Goal: Task Accomplishment & Management: Manage account settings

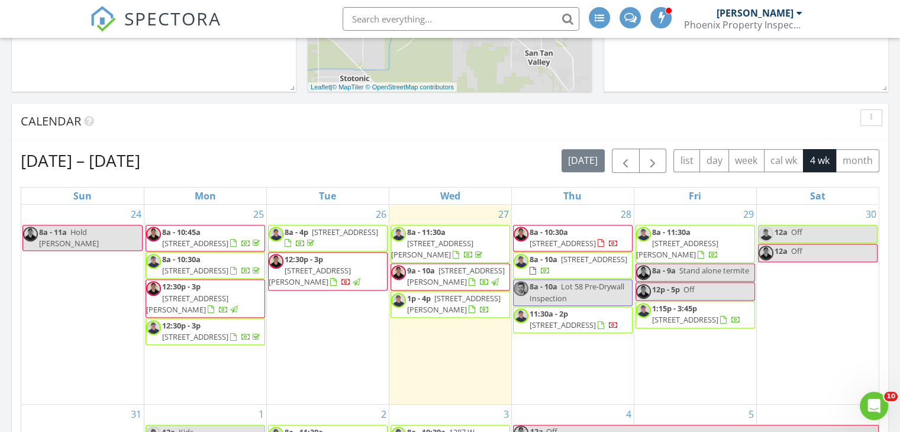
scroll to position [417, 0]
click at [675, 351] on div "29 8a - 11:30a 1369 E Narrowleaf Dr, Gilbert 85298 8a - 9a Stand alone termite …" at bounding box center [695, 304] width 122 height 199
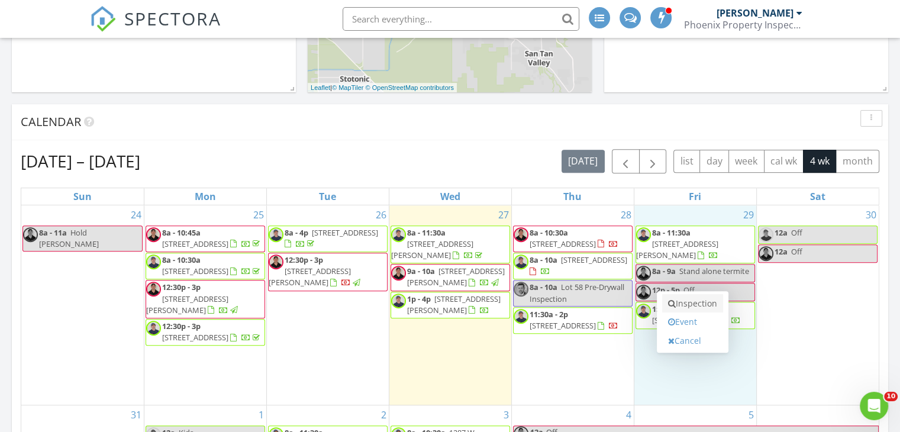
click at [690, 296] on link "Inspection" at bounding box center [692, 303] width 61 height 19
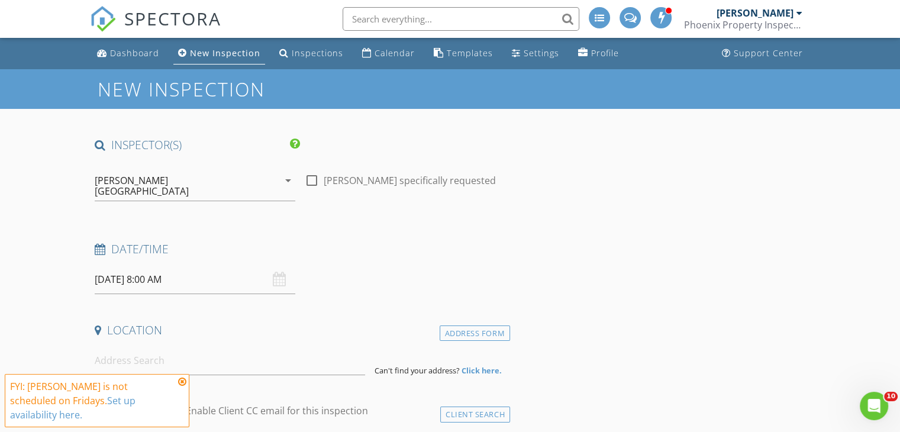
click at [289, 180] on icon "arrow_drop_down" at bounding box center [288, 180] width 14 height 14
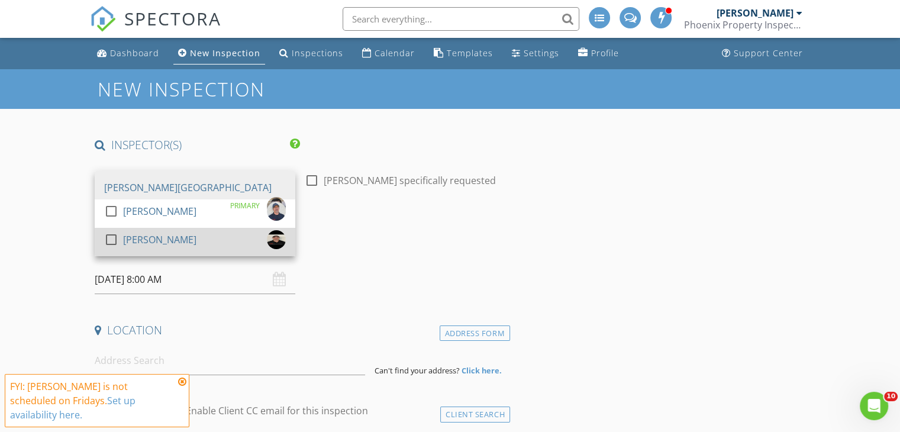
click at [228, 228] on link "check_box_outline_blank Corey Stephens" at bounding box center [195, 242] width 201 height 28
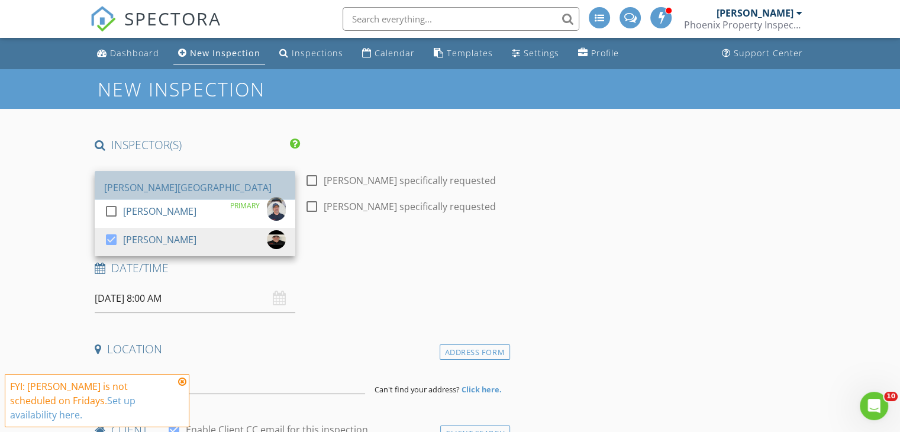
click at [192, 179] on div "check_box J.J. Tantillo PRIMARY" at bounding box center [195, 185] width 182 height 62
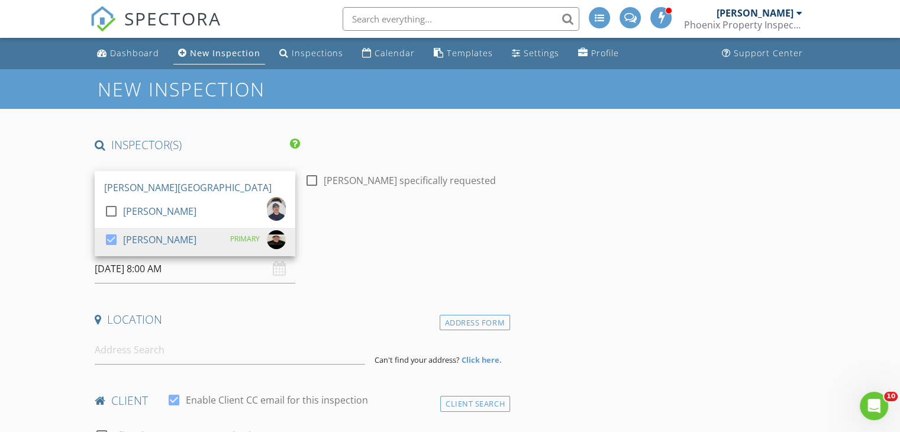
click at [466, 259] on div "Date/Time 08/29/2025 8:00 AM" at bounding box center [300, 257] width 420 height 53
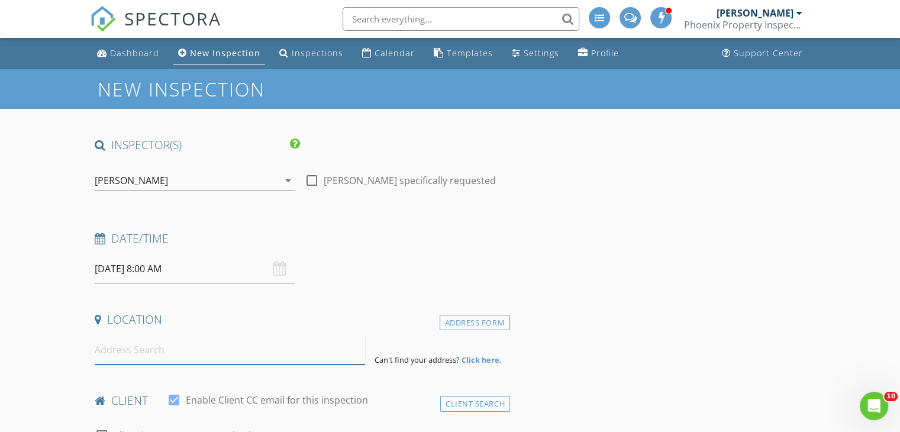
click at [232, 353] on input at bounding box center [230, 349] width 270 height 29
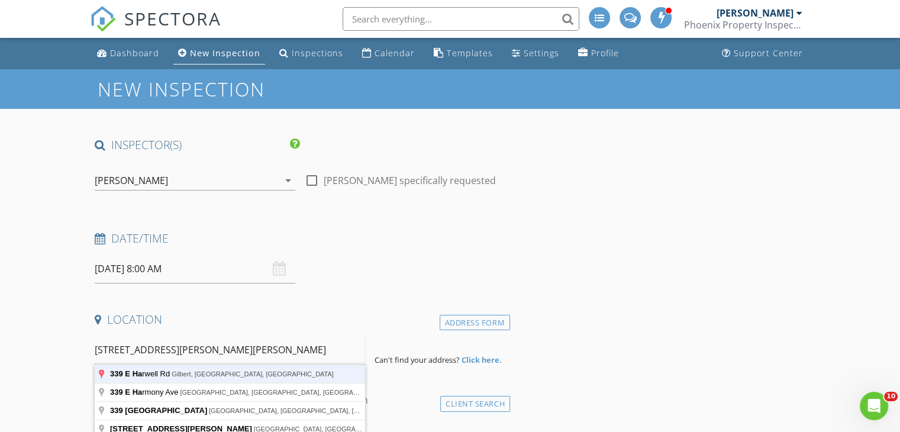
type input "339 E Harwell Rd, Gilbert, AZ, USA"
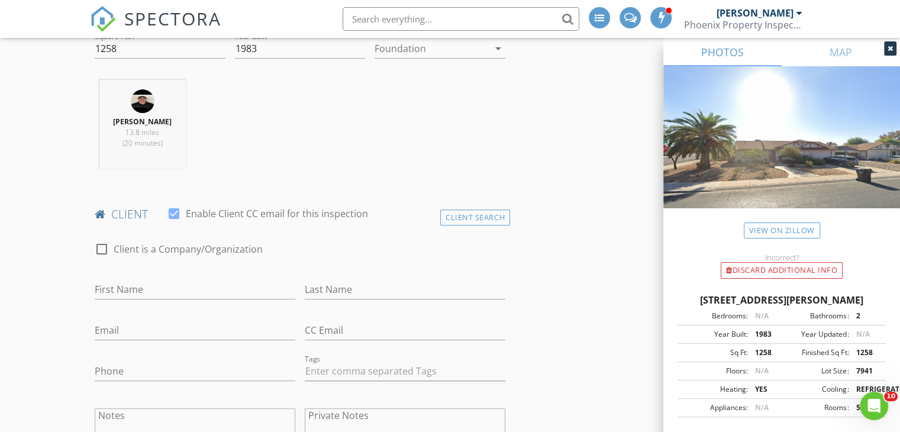
scroll to position [445, 0]
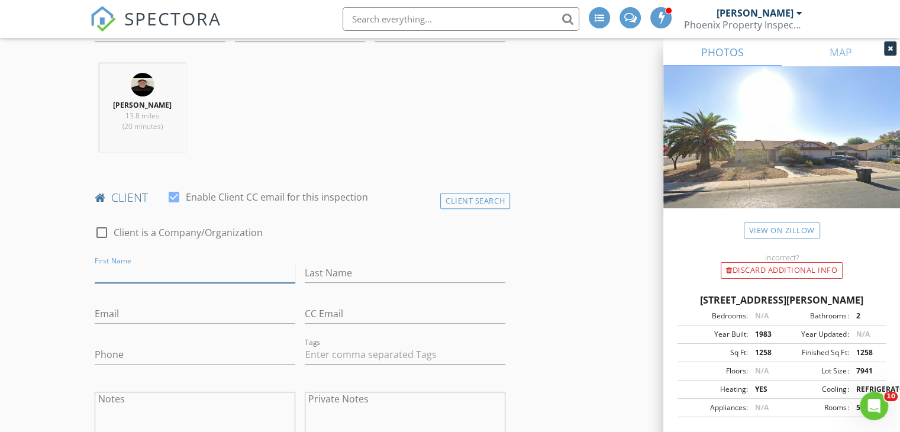
click at [173, 272] on input "First Name" at bounding box center [195, 273] width 201 height 20
type input "Kelly"
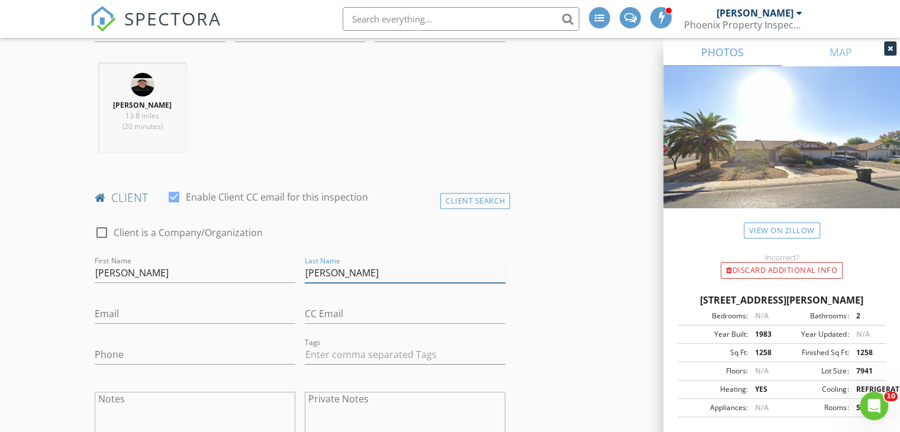
type input "Doke"
click at [161, 315] on input "Email" at bounding box center [195, 314] width 201 height 20
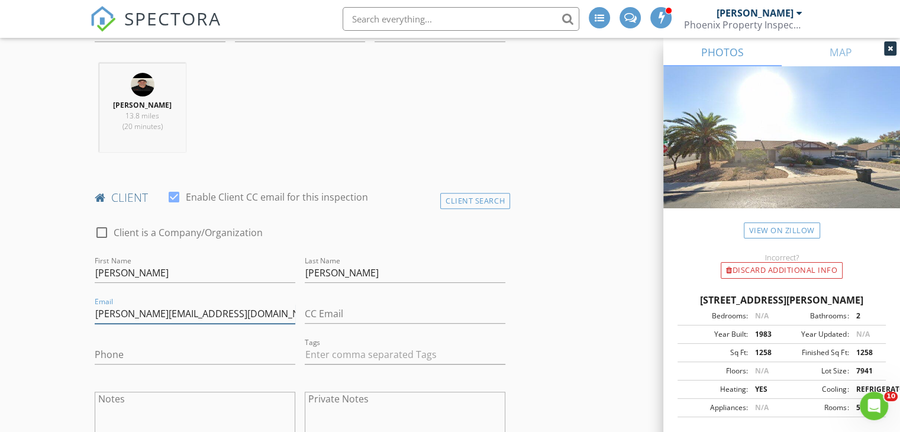
type input "kelly@kellyscars.net"
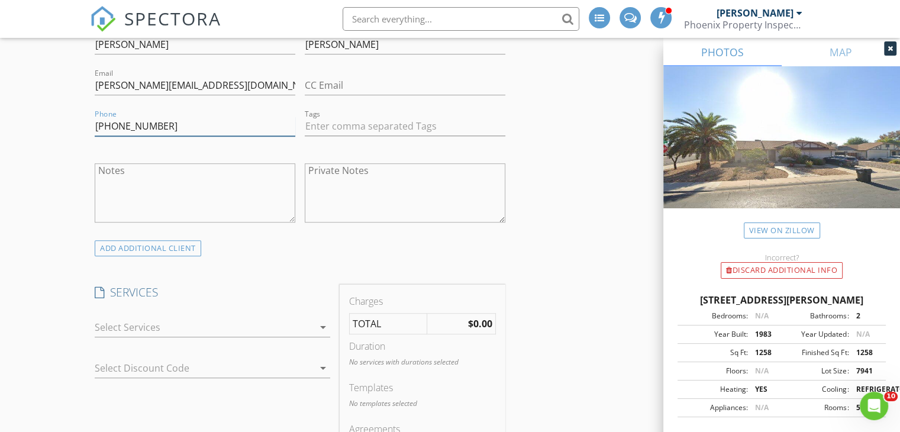
scroll to position [674, 0]
type input "480-458-7058"
click at [151, 327] on div at bounding box center [204, 326] width 219 height 19
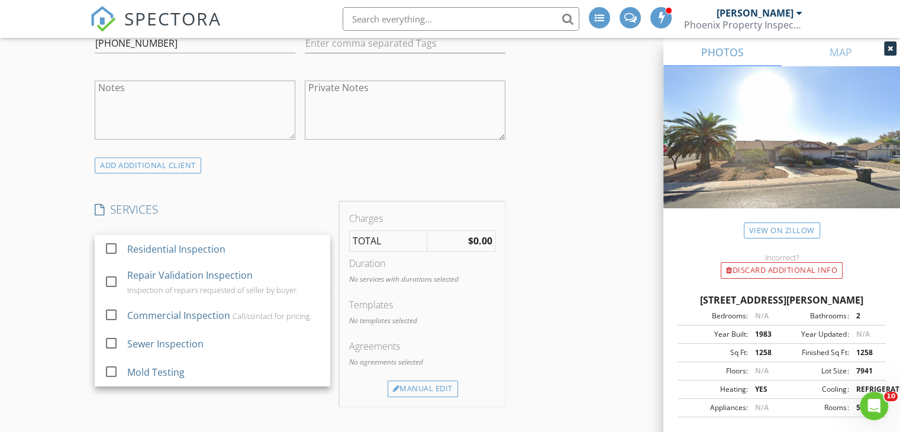
scroll to position [780, 0]
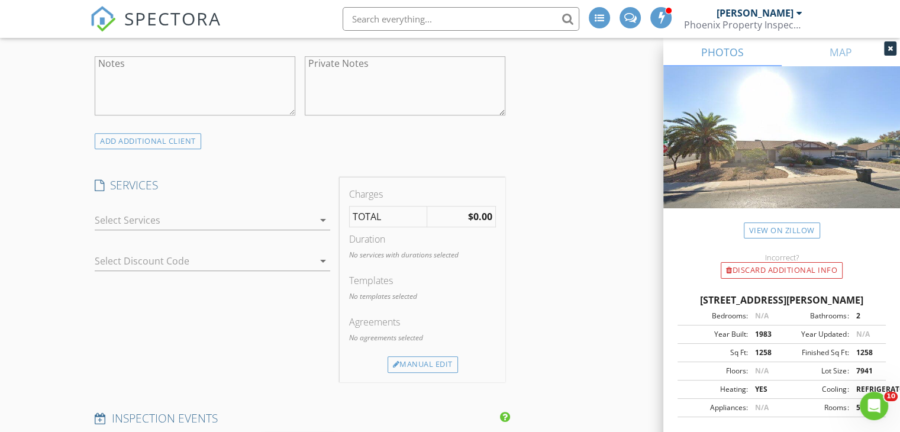
click at [178, 221] on div at bounding box center [204, 220] width 219 height 19
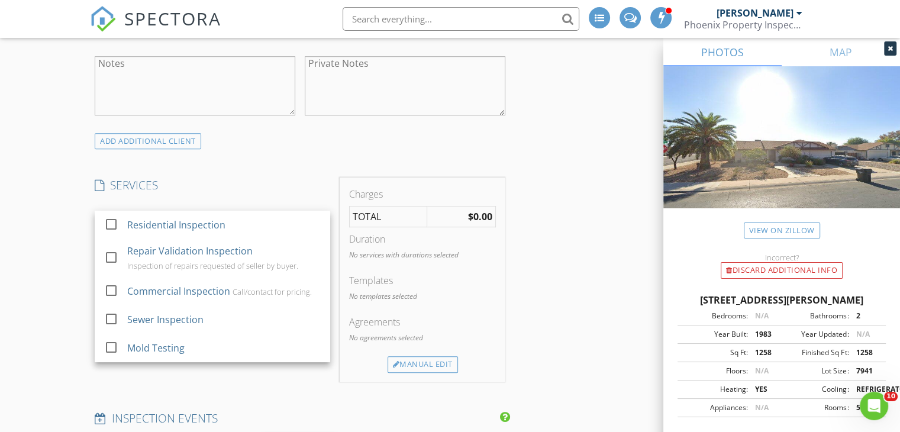
click at [253, 185] on h4 "SERVICES" at bounding box center [212, 185] width 235 height 15
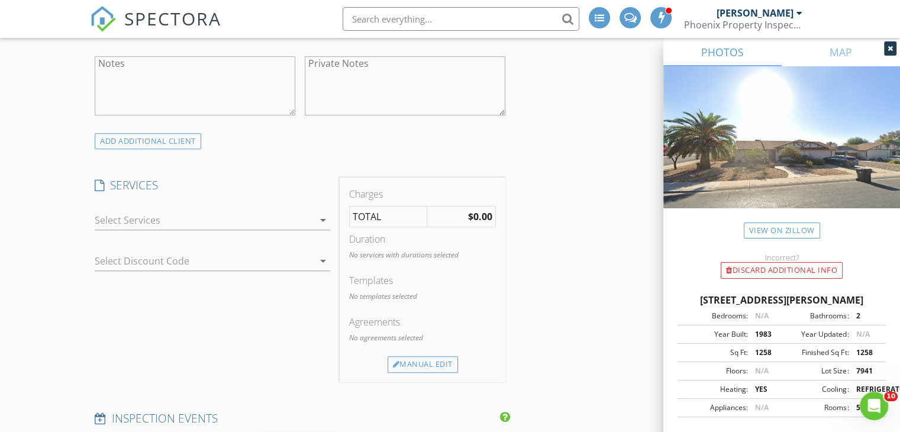
click at [258, 215] on div at bounding box center [204, 220] width 219 height 19
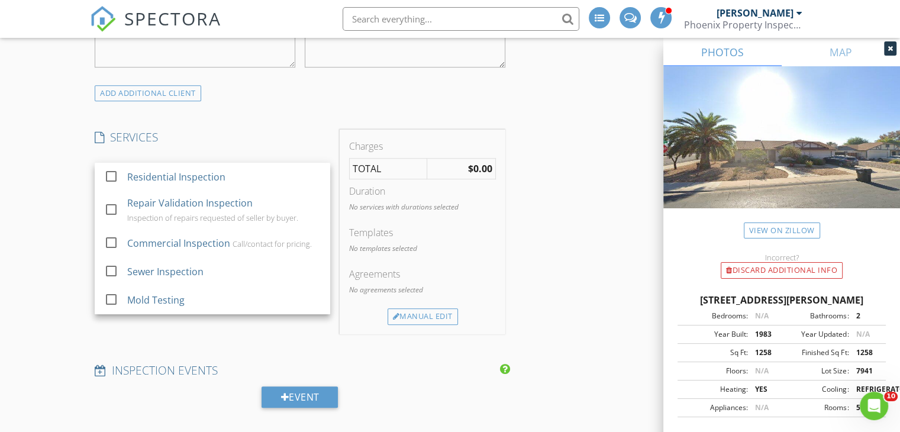
scroll to position [837, 0]
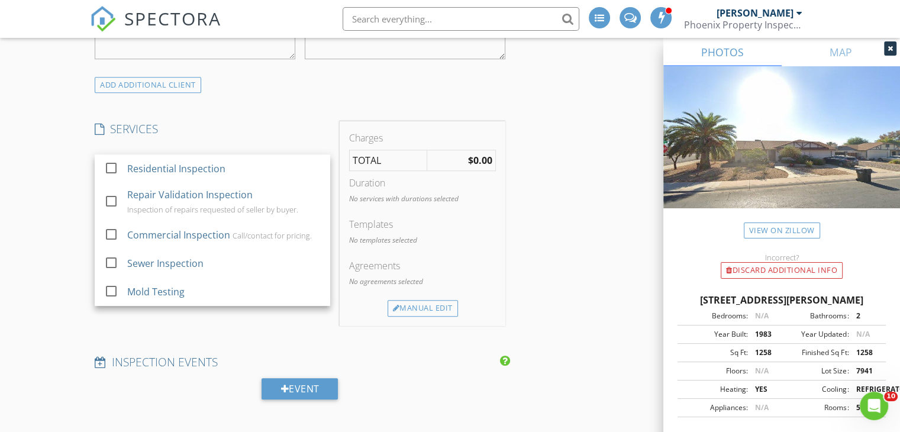
click at [49, 314] on div "New Inspection INSPECTOR(S) check_box_outline_blank J.J. Tantillo check_box_out…" at bounding box center [450, 399] width 900 height 2332
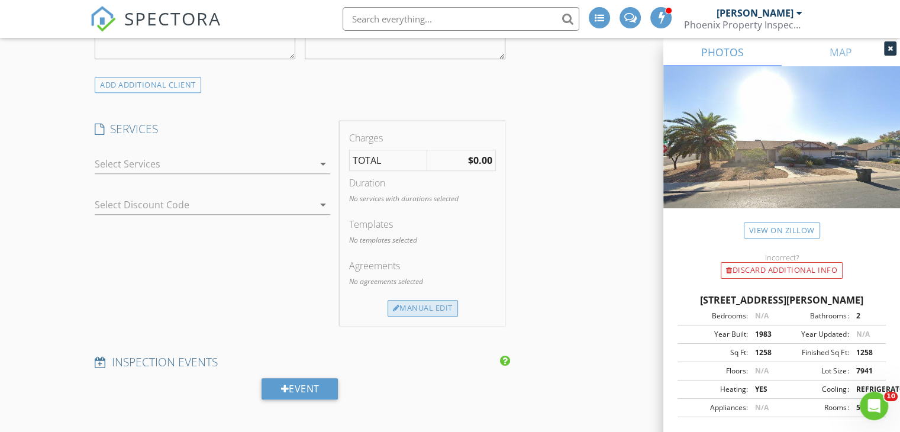
click at [405, 304] on div "Manual Edit" at bounding box center [423, 308] width 70 height 17
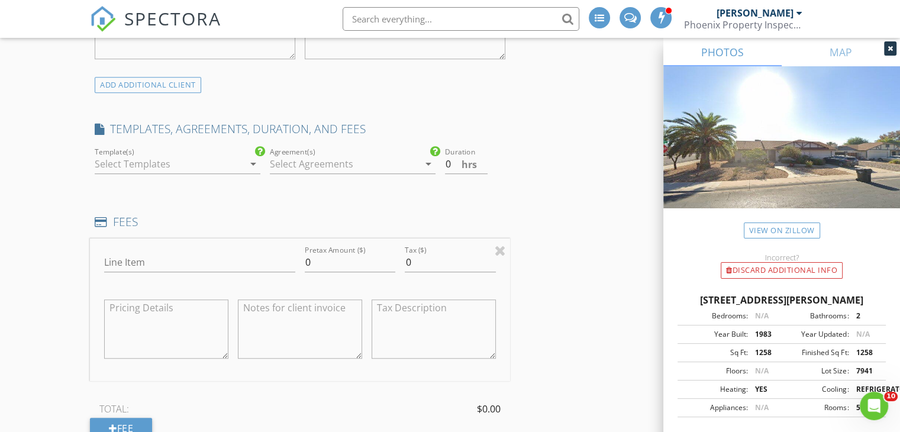
click at [186, 162] on div at bounding box center [169, 163] width 149 height 19
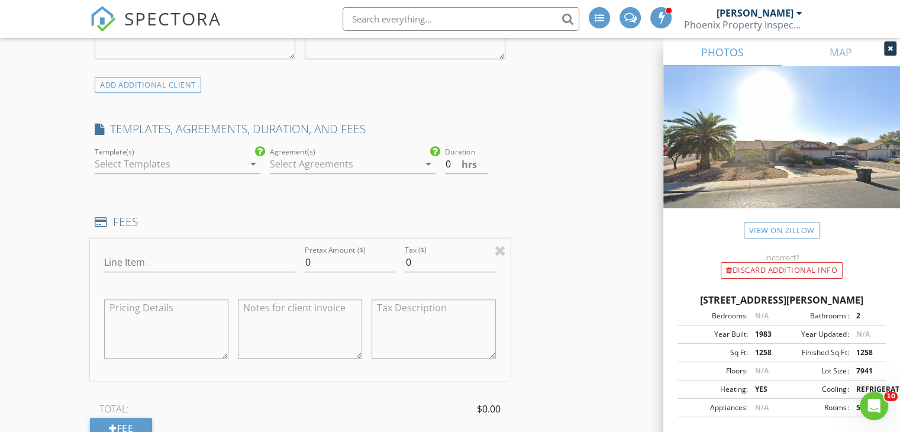
click at [289, 160] on div at bounding box center [344, 163] width 149 height 19
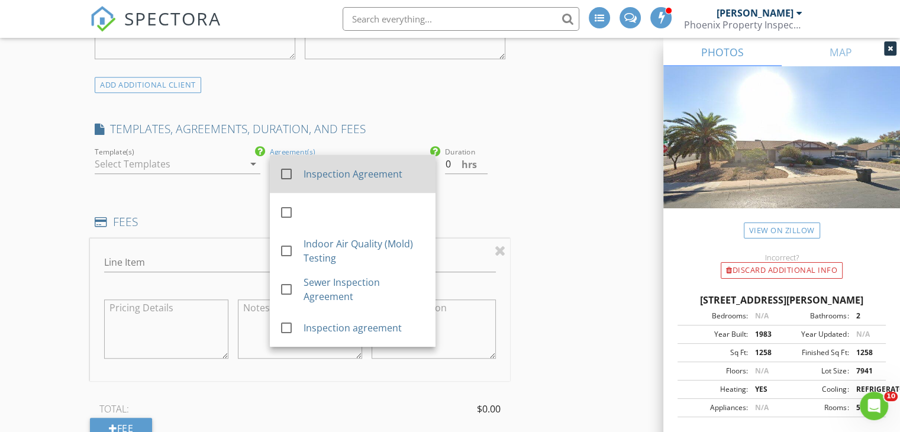
click at [300, 175] on div "check_box_outline_blank" at bounding box center [291, 174] width 24 height 14
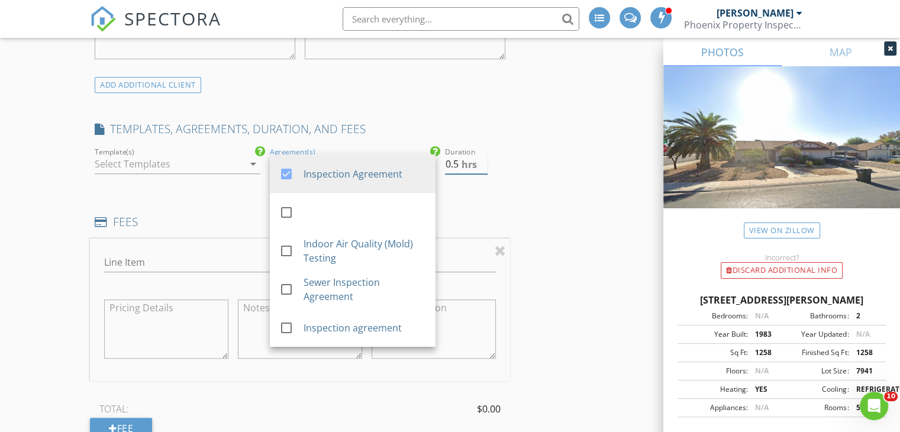
click at [480, 161] on input "0.5" at bounding box center [466, 164] width 43 height 20
type input "1"
click at [480, 161] on input "1" at bounding box center [466, 164] width 43 height 20
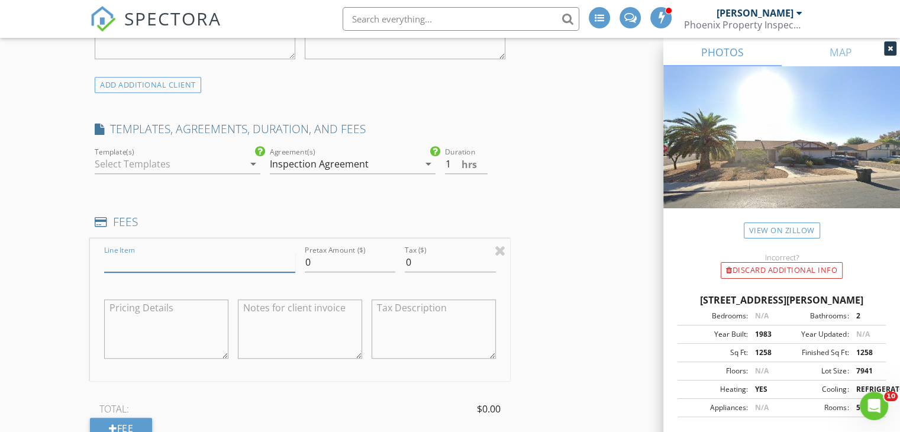
click at [200, 260] on input "Line Item" at bounding box center [199, 263] width 191 height 20
type input "Termite Report"
click at [178, 320] on textarea at bounding box center [166, 328] width 124 height 59
type textarea "125"
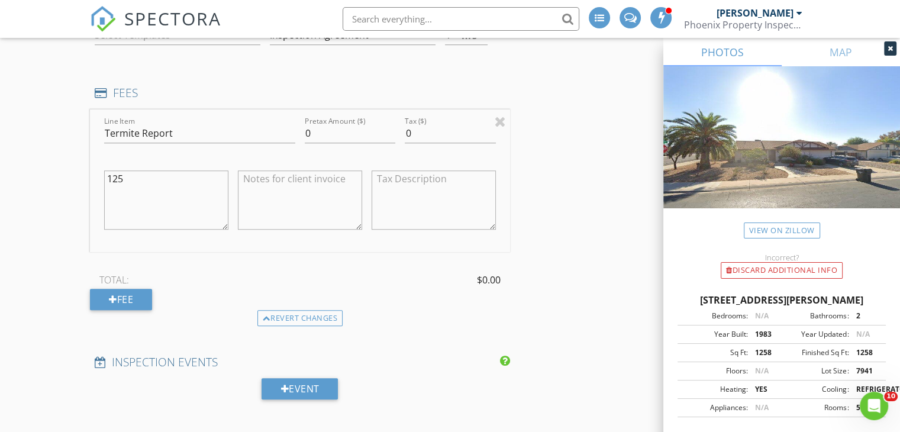
scroll to position [970, 0]
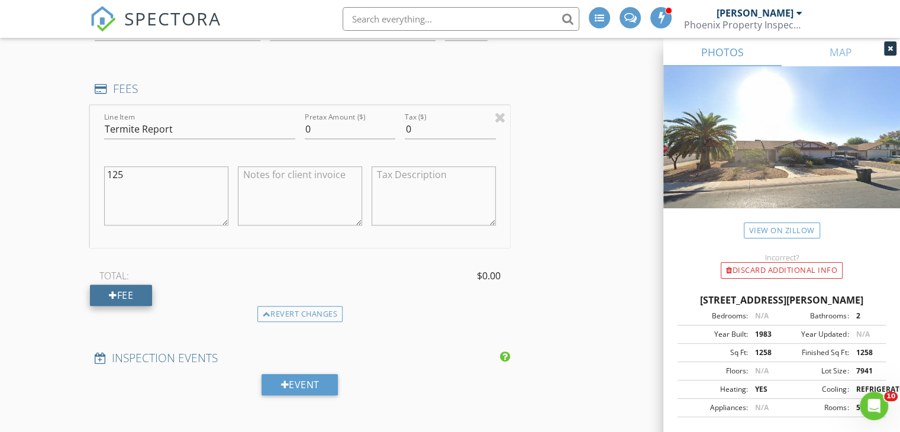
click at [105, 301] on div "Fee" at bounding box center [121, 295] width 62 height 21
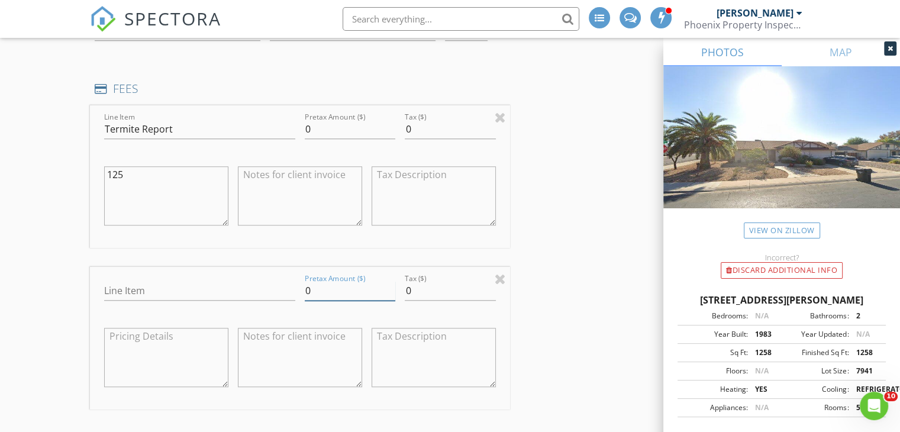
click at [323, 293] on input "0" at bounding box center [350, 291] width 91 height 20
type input "125"
click at [549, 254] on div "INSPECTOR(S) check_box_outline_blank J.J. Tantillo check_box_outline_blank Rich…" at bounding box center [450, 430] width 720 height 2527
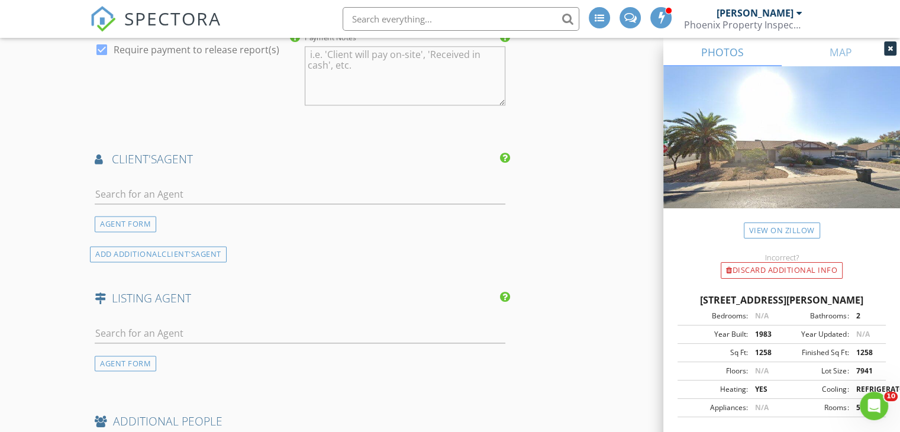
scroll to position [1557, 0]
click at [324, 188] on input "text" at bounding box center [300, 195] width 411 height 20
type input "Kenny"
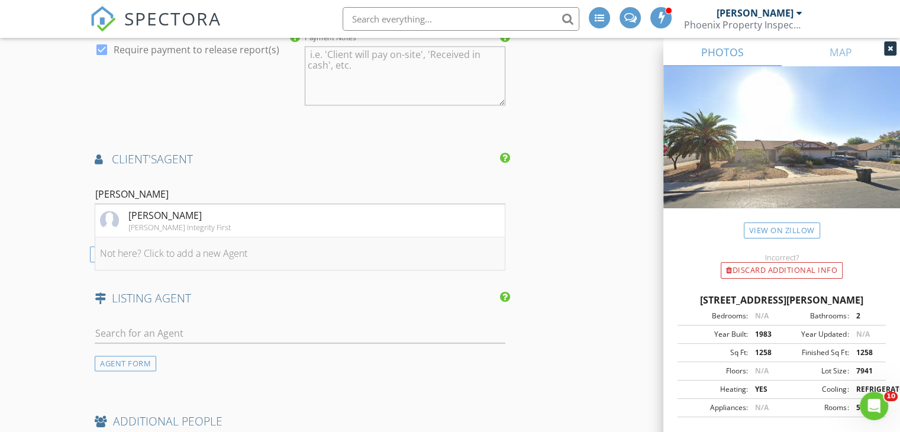
click at [178, 252] on li "Not here? Click to add a new Agent" at bounding box center [299, 253] width 409 height 33
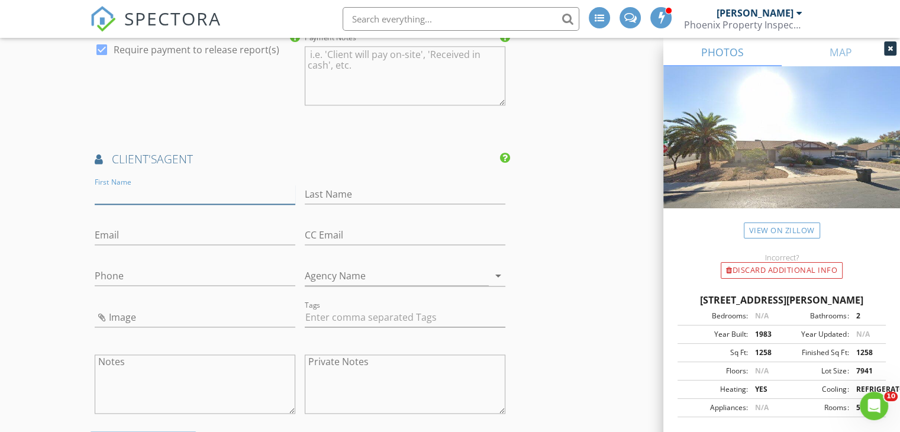
click at [169, 193] on input "First Name" at bounding box center [195, 195] width 201 height 20
type input "Kenny"
type input "Boltz"
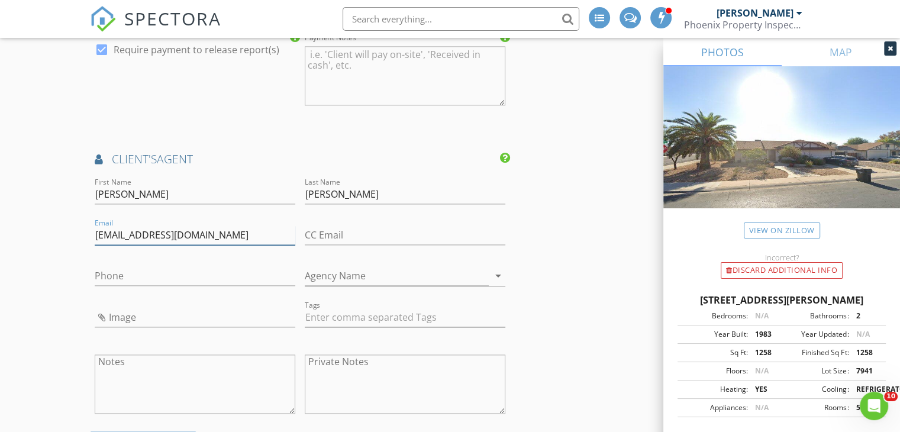
type input "kenboltzaz@gmail.com"
click at [201, 268] on input "Phone" at bounding box center [195, 276] width 201 height 20
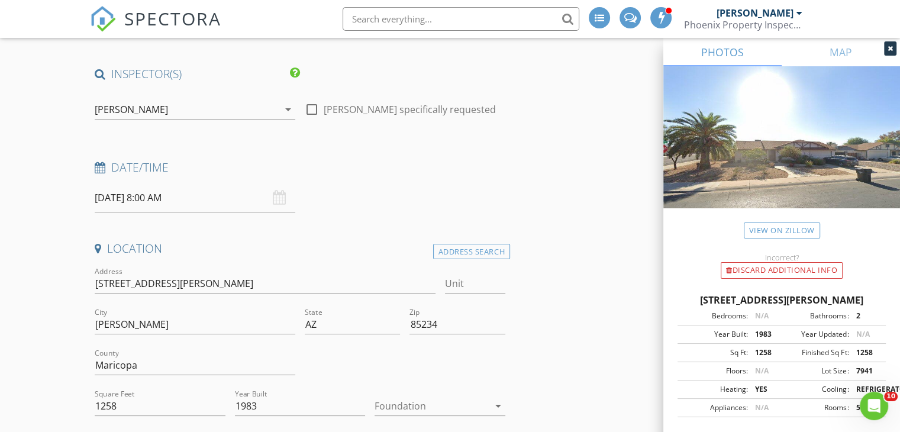
scroll to position [71, 0]
type input "480-688-8448"
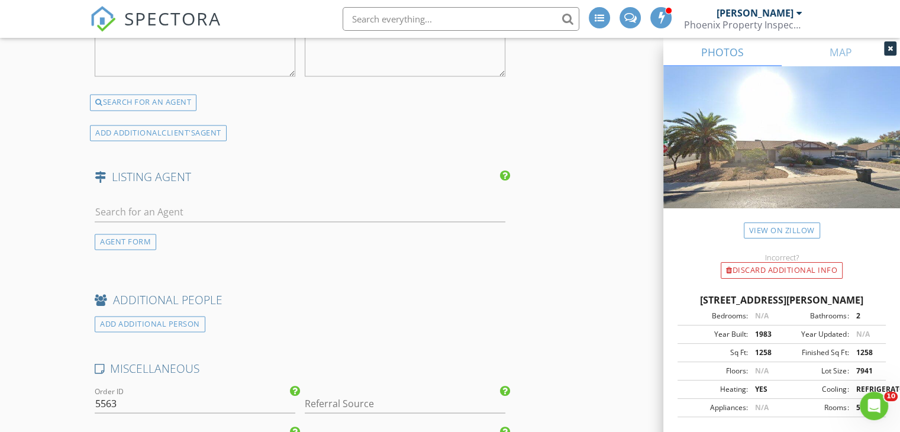
scroll to position [1895, 0]
click at [163, 207] on input "text" at bounding box center [300, 212] width 411 height 20
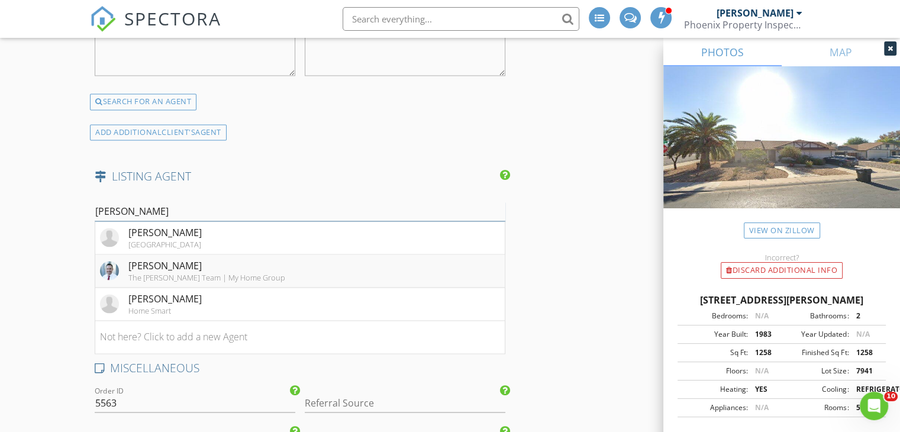
type input "George"
click at [175, 262] on div "George Laughton" at bounding box center [206, 266] width 157 height 14
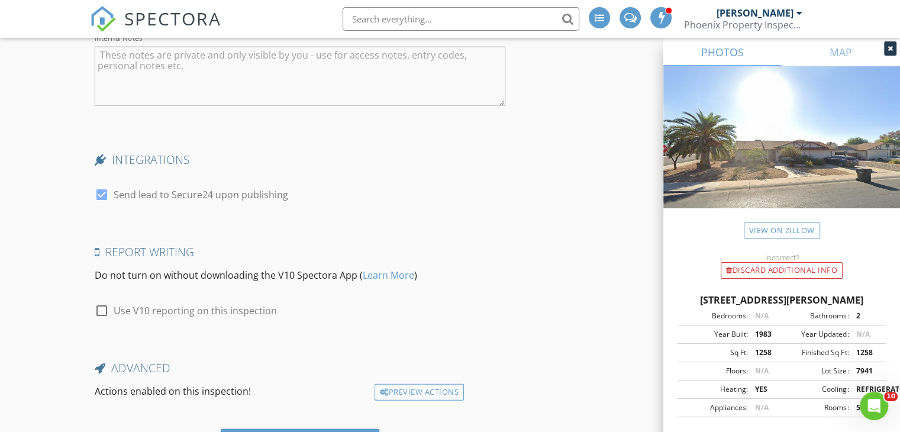
scroll to position [2663, 0]
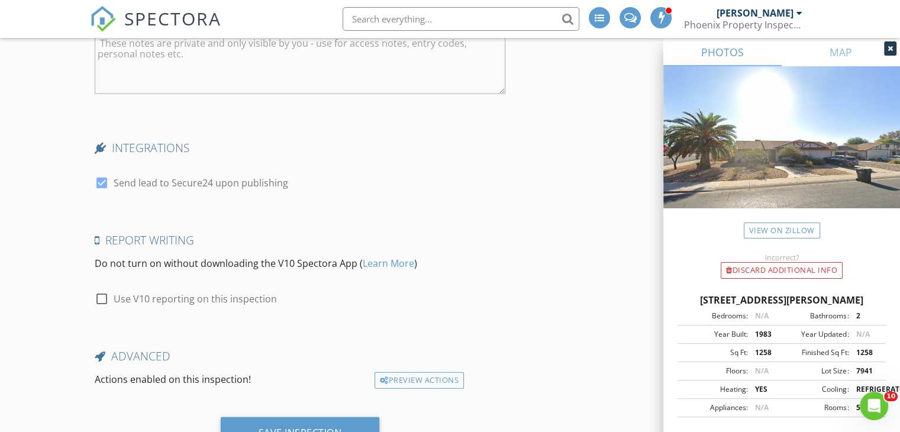
click at [102, 297] on div at bounding box center [102, 299] width 20 height 20
checkbox input "true"
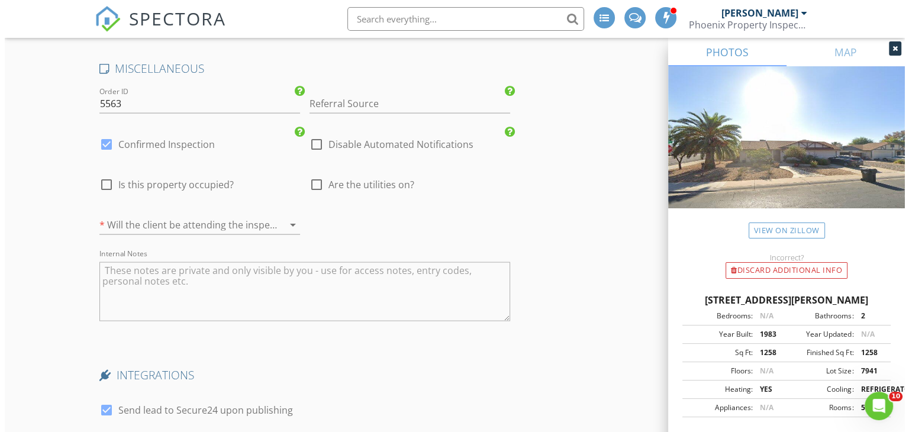
scroll to position [2710, 0]
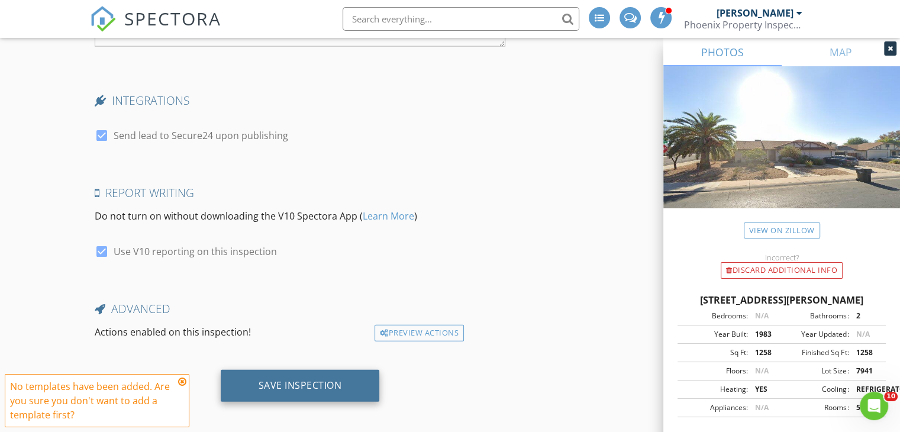
click at [329, 379] on div "Save Inspection" at bounding box center [300, 385] width 83 height 12
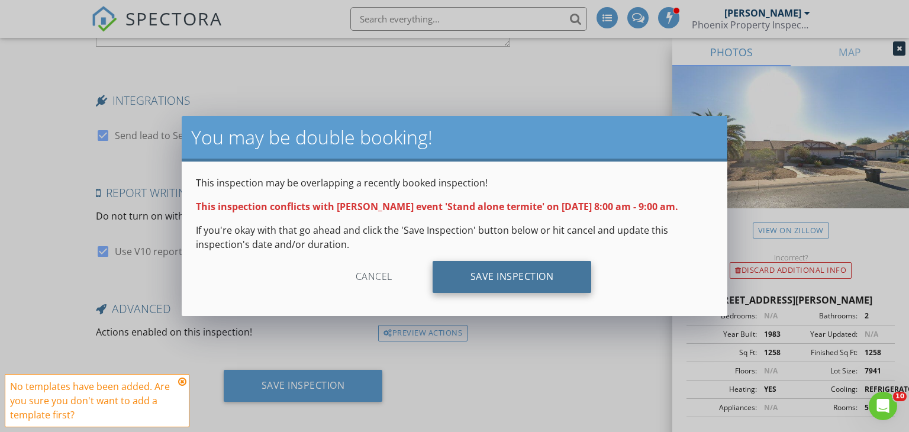
click at [535, 276] on div "Save Inspection" at bounding box center [512, 277] width 159 height 32
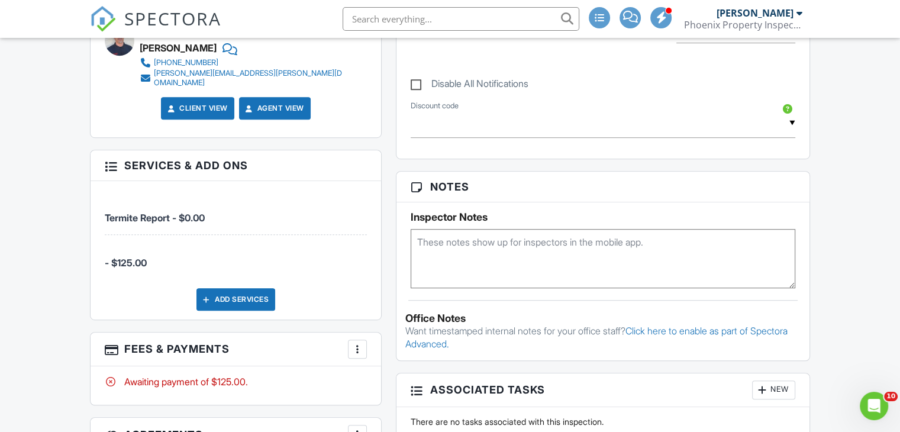
click at [136, 257] on span "- $125.00" at bounding box center [126, 263] width 42 height 12
click at [110, 159] on div at bounding box center [111, 165] width 12 height 12
click at [515, 241] on textarea at bounding box center [603, 258] width 385 height 59
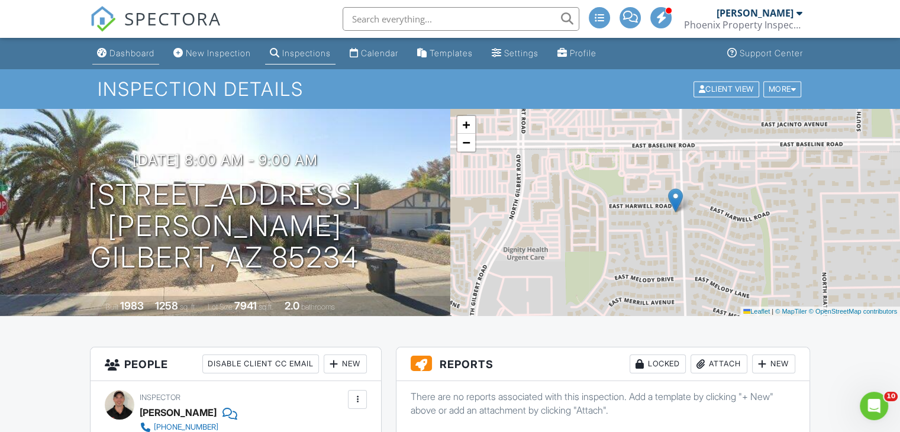
type textarea "Termite Only"
click at [134, 49] on div "Dashboard" at bounding box center [131, 53] width 45 height 10
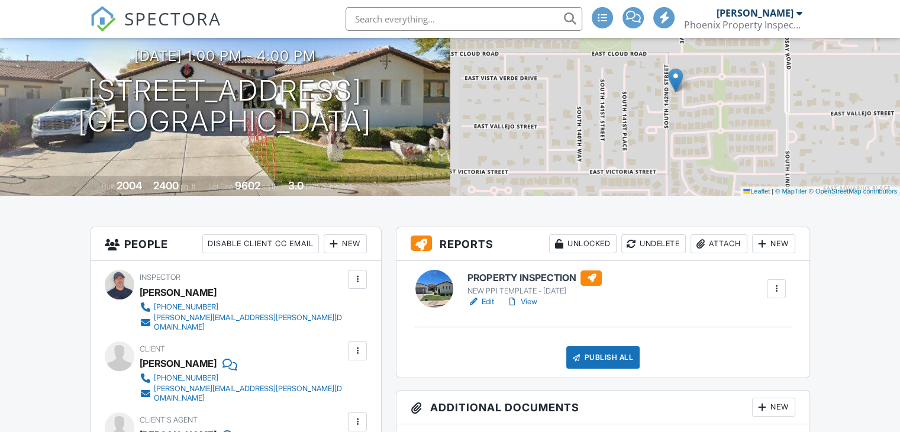
click at [708, 242] on div "Attach" at bounding box center [719, 243] width 57 height 19
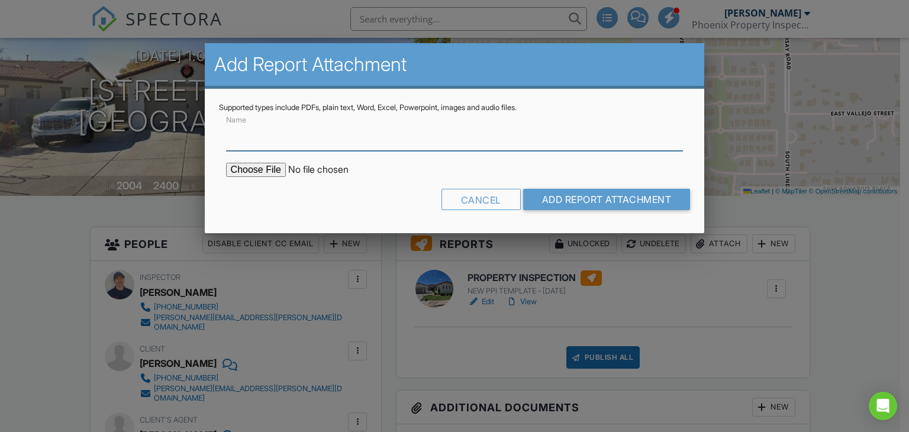
type input "o"
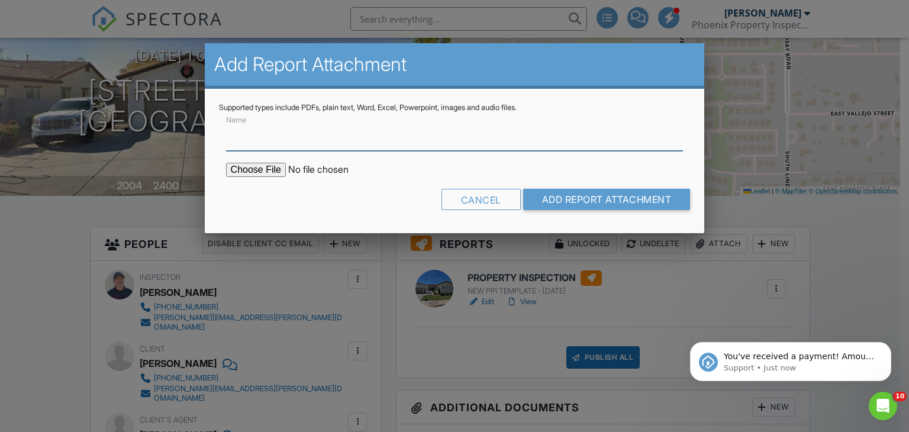
type input "Termite Report"
click at [269, 167] on input "file" at bounding box center [326, 170] width 201 height 14
type input "C:\fakepath\5560 S White Dr Termite Report.pdf"
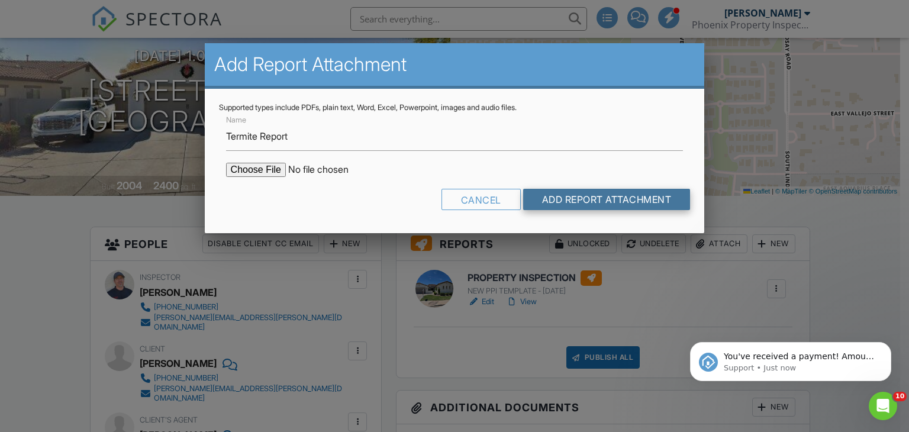
click at [568, 199] on input "Add Report Attachment" at bounding box center [606, 199] width 167 height 21
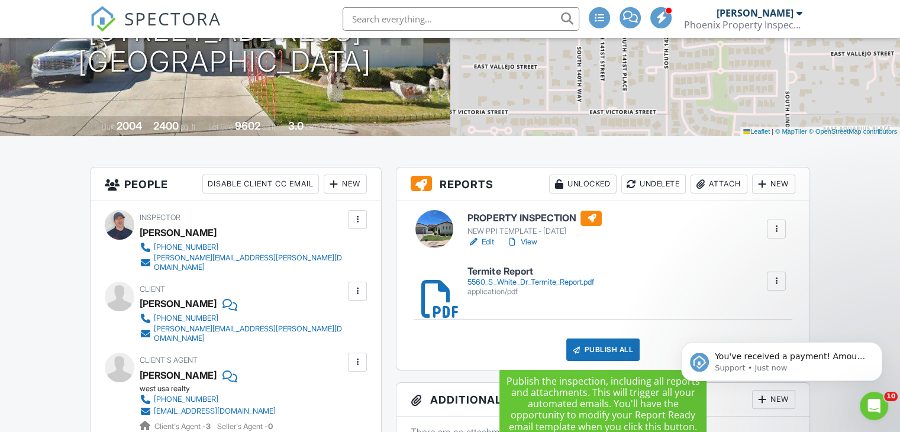
click at [591, 344] on div "Publish All" at bounding box center [603, 349] width 74 height 22
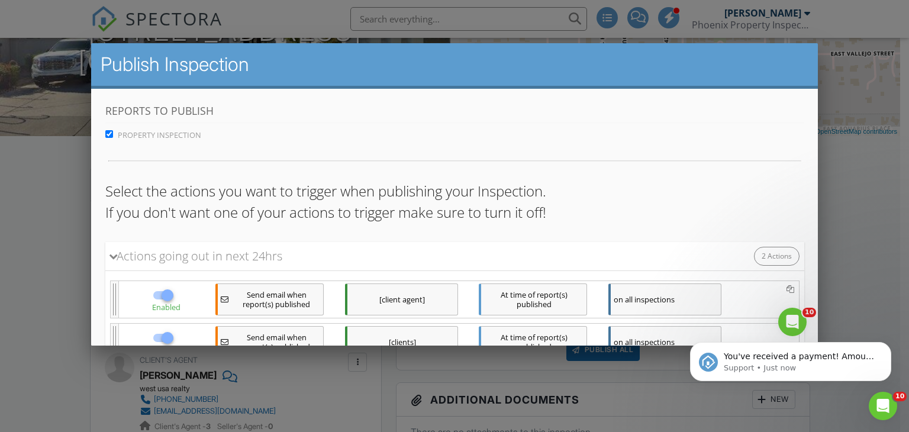
scroll to position [91, 0]
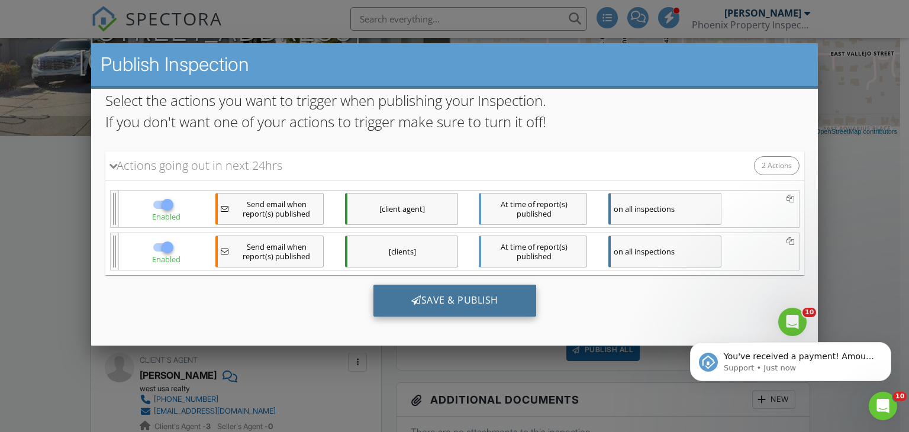
click at [462, 289] on div "Save & Publish" at bounding box center [454, 301] width 163 height 32
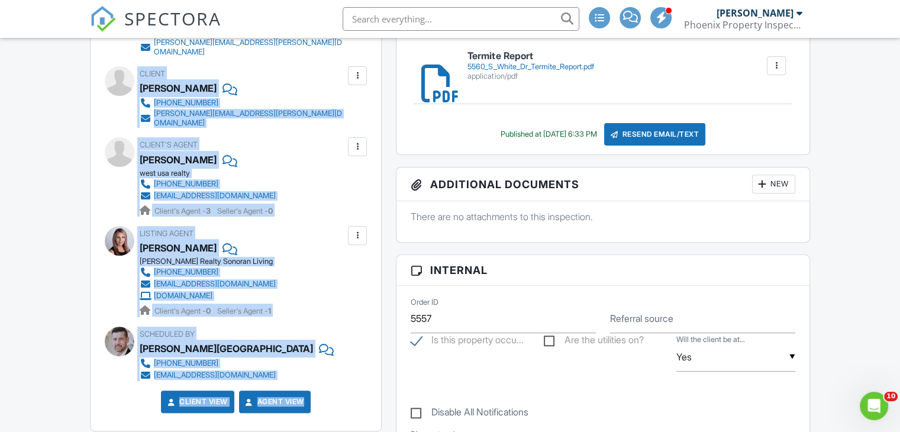
scroll to position [455, 0]
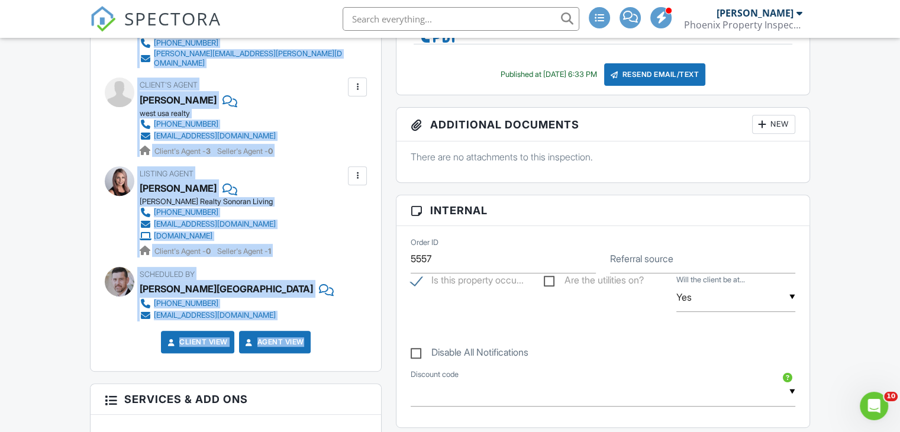
drag, startPoint x: 134, startPoint y: 275, endPoint x: 308, endPoint y: 232, distance: 179.2
click at [308, 232] on div "Inspector Richard Nielsen (480) 258-3775 nielsen.r.lee@gmail.com Make Invisible…" at bounding box center [236, 148] width 291 height 445
copy div "Client Michelle Swope 480-235-0673 michelleswope@cox.net Edit Update Agent Conf…"
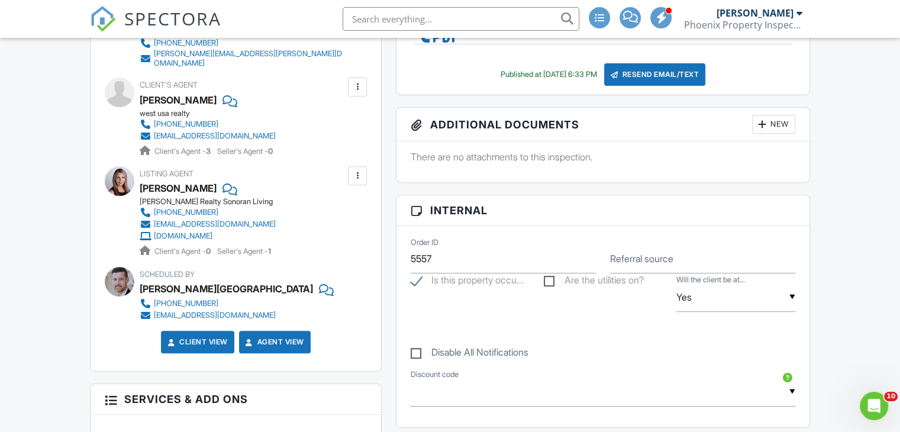
click at [380, 20] on input "text" at bounding box center [461, 19] width 237 height 24
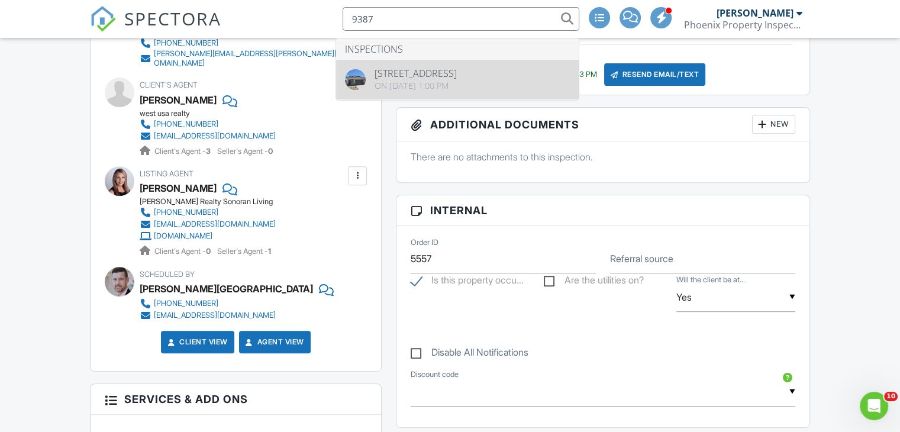
type input "9387"
